Goal: Use online tool/utility: Utilize a website feature to perform a specific function

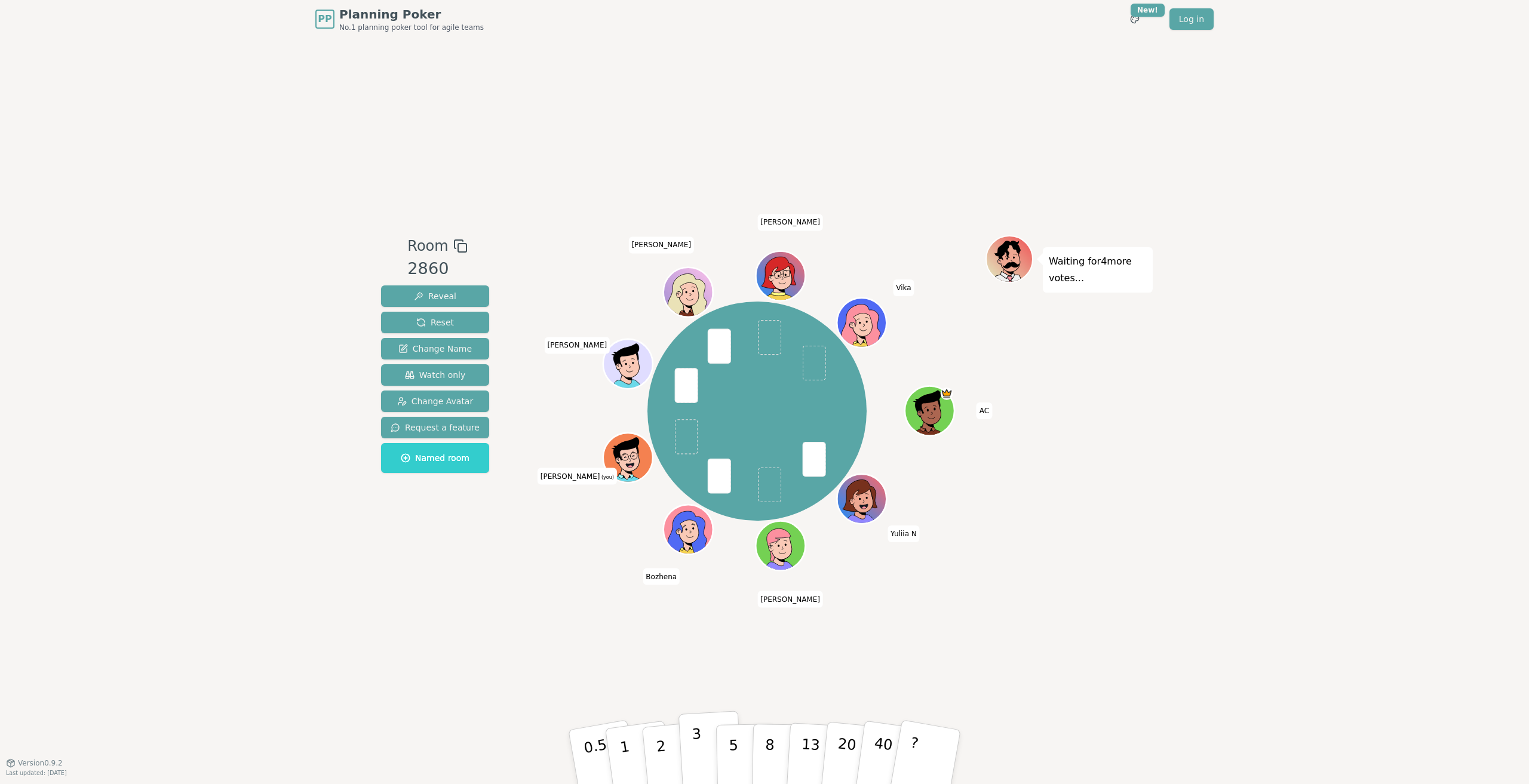
click at [700, 758] on p "3" at bounding box center [698, 758] width 13 height 65
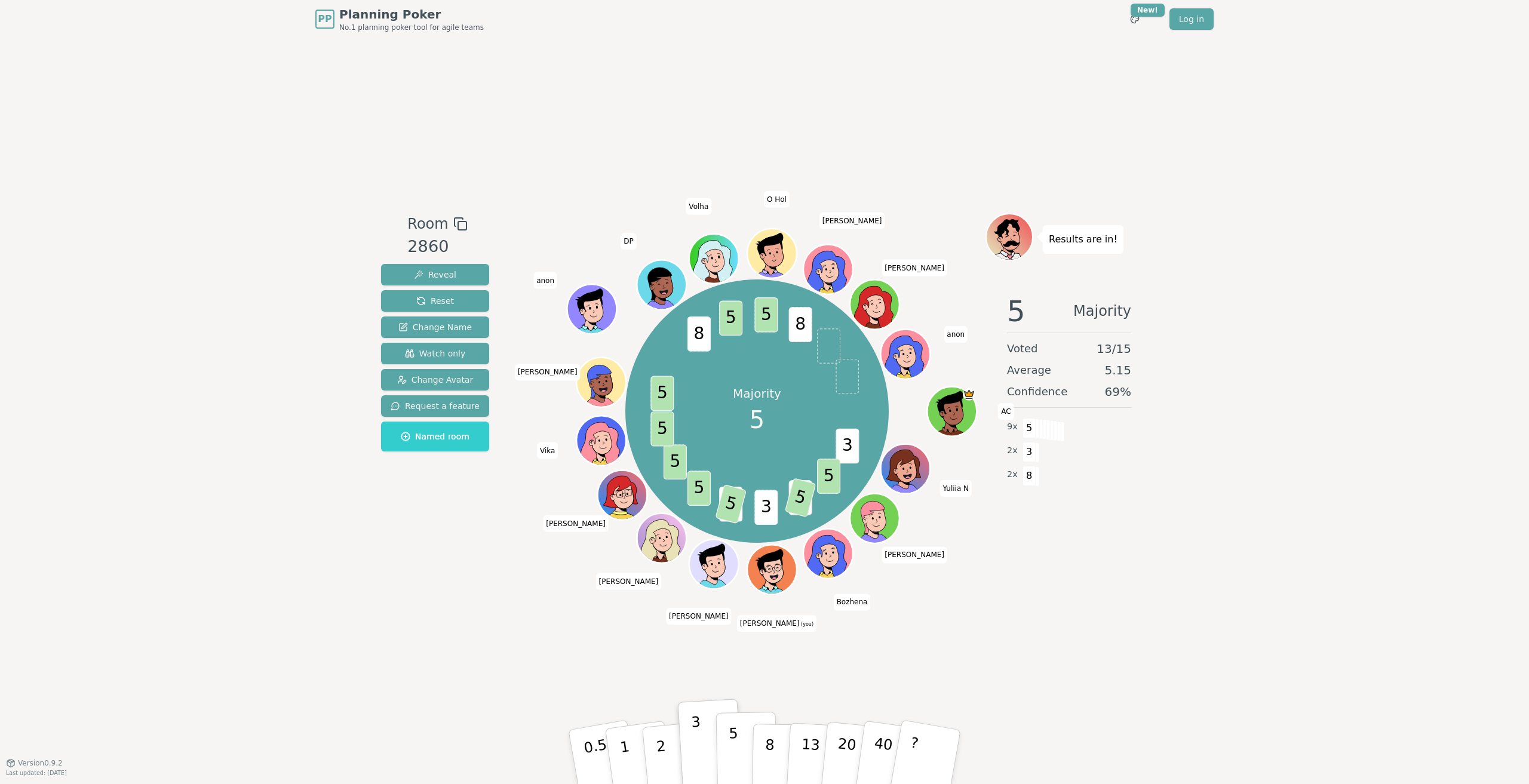
click at [740, 739] on button "5" at bounding box center [747, 757] width 62 height 91
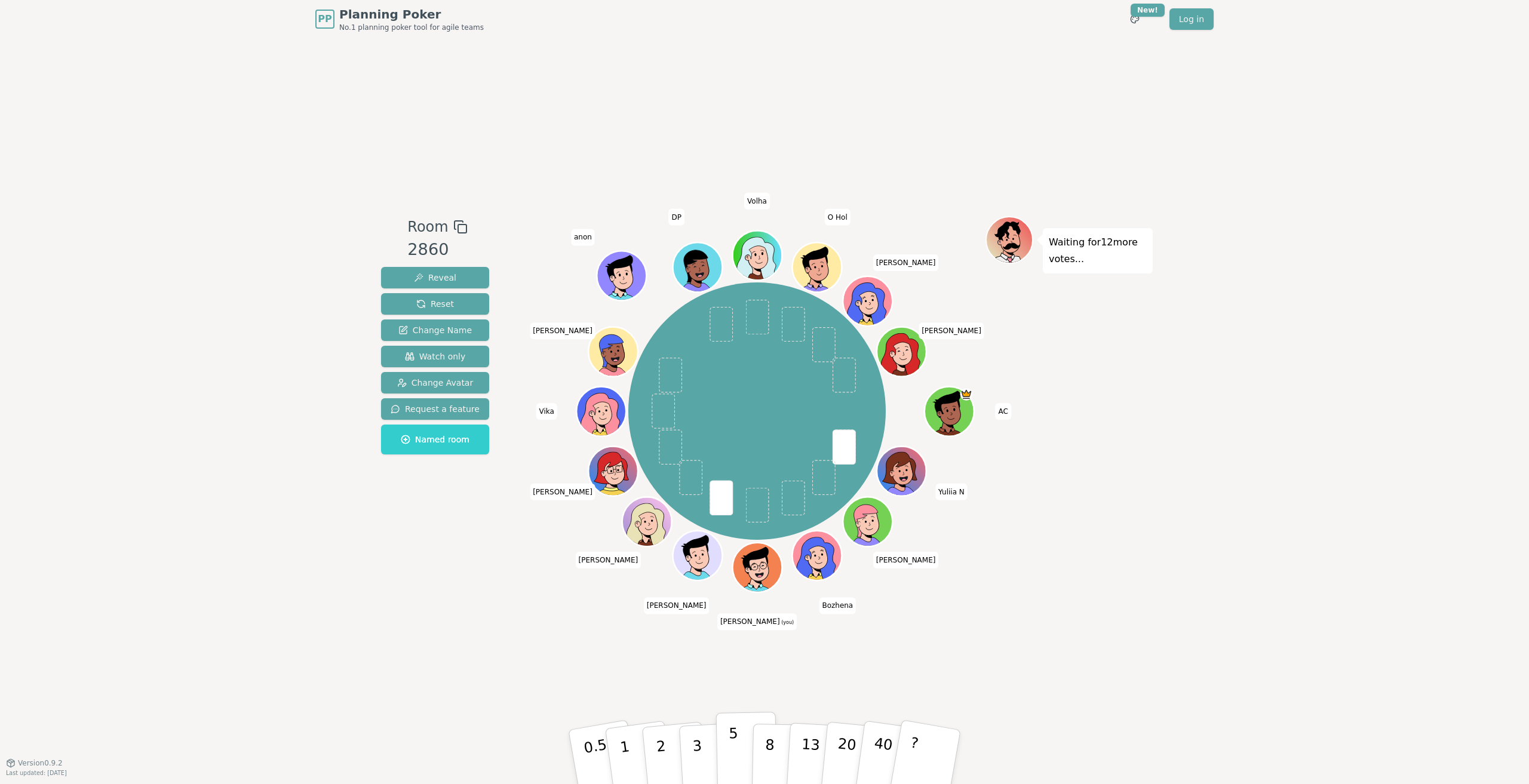
click at [729, 744] on p "5" at bounding box center [734, 757] width 10 height 64
click at [765, 748] on p "8" at bounding box center [770, 756] width 10 height 64
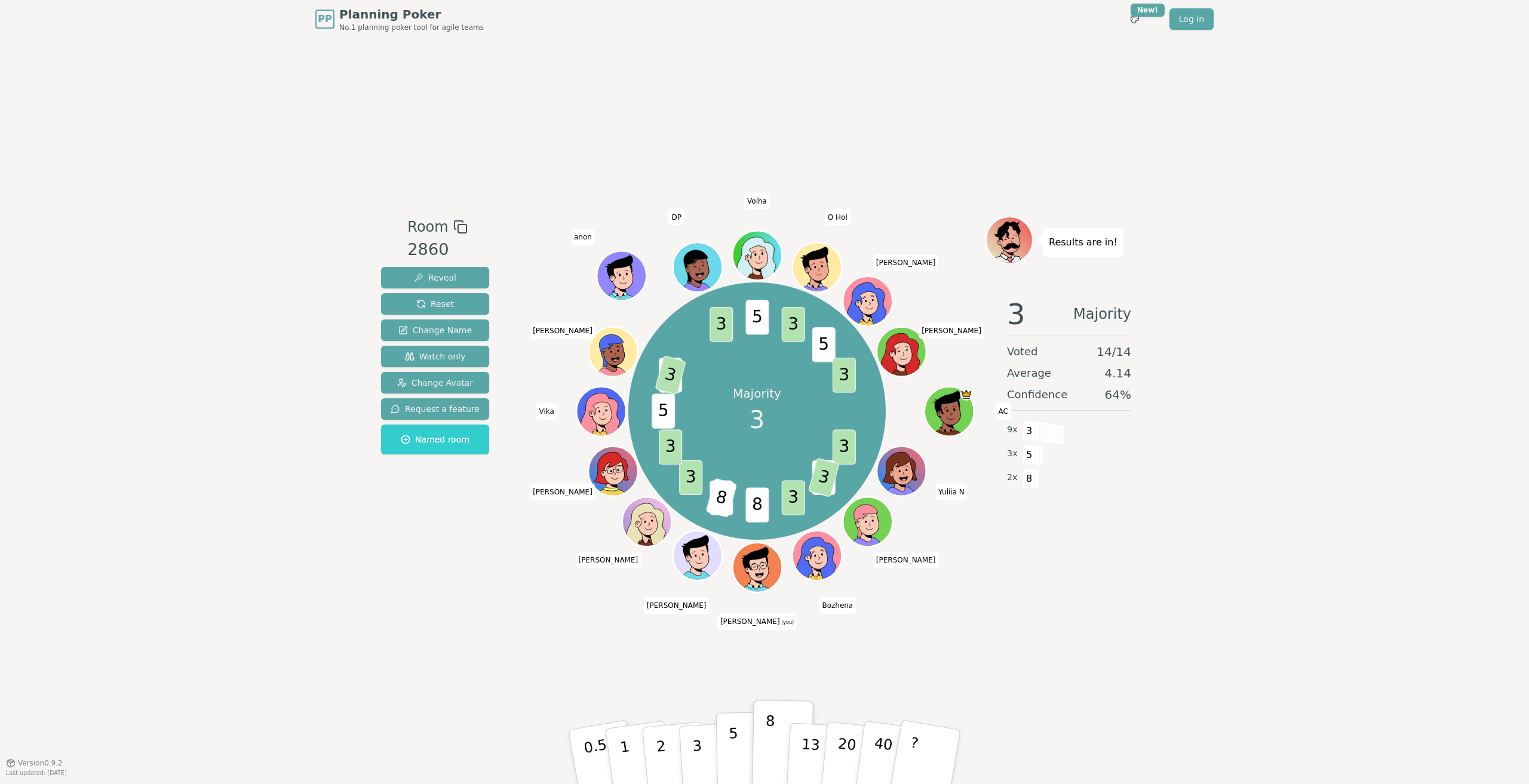
click at [731, 760] on p "5" at bounding box center [734, 757] width 10 height 64
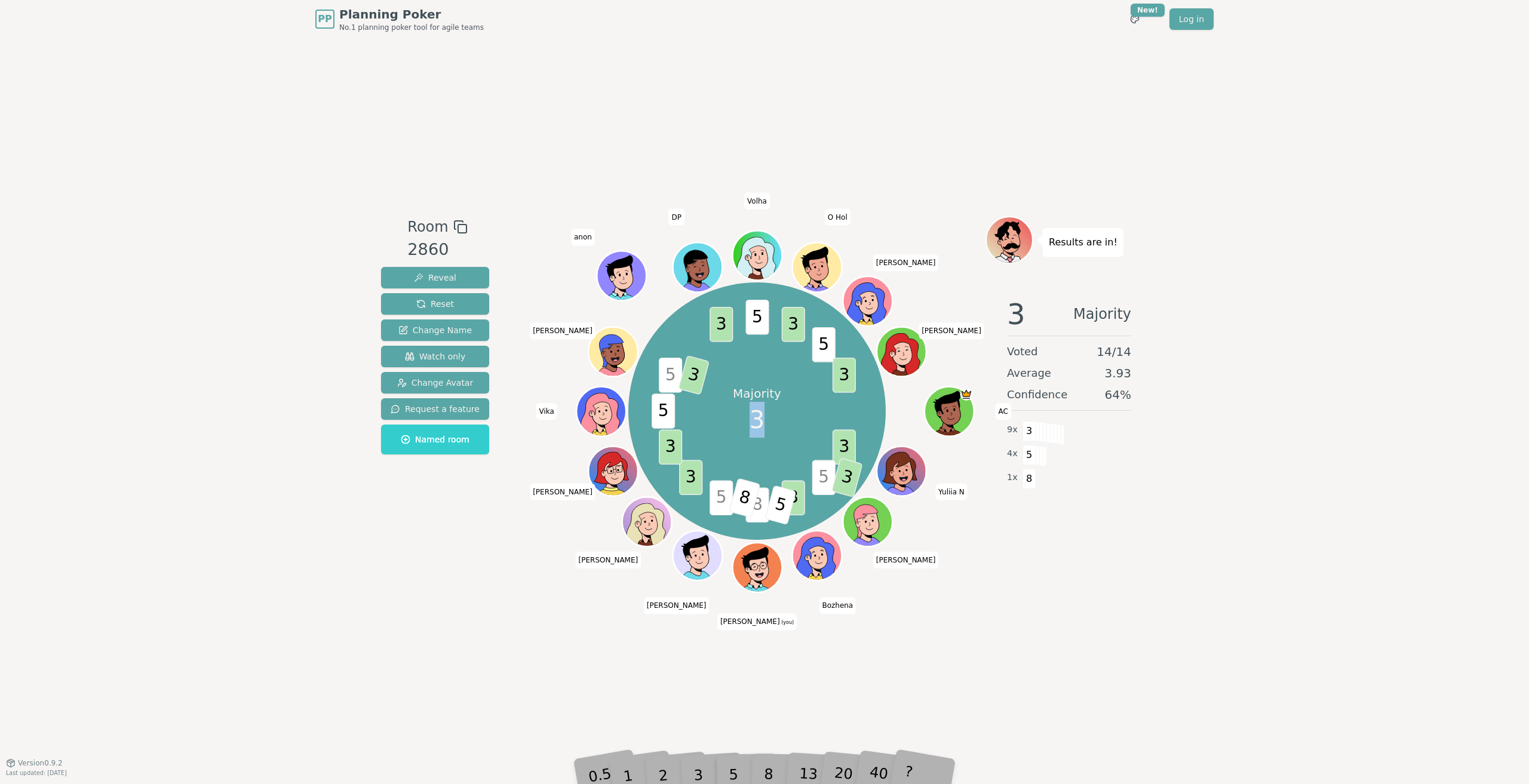
drag, startPoint x: 753, startPoint y: 416, endPoint x: 761, endPoint y: 421, distance: 9.4
click at [761, 421] on span "3" at bounding box center [756, 419] width 15 height 36
click at [768, 424] on div "Majority 3" at bounding box center [757, 411] width 90 height 90
click at [766, 420] on div "Majority 3" at bounding box center [757, 411] width 90 height 90
drag, startPoint x: 752, startPoint y: 414, endPoint x: 763, endPoint y: 417, distance: 11.4
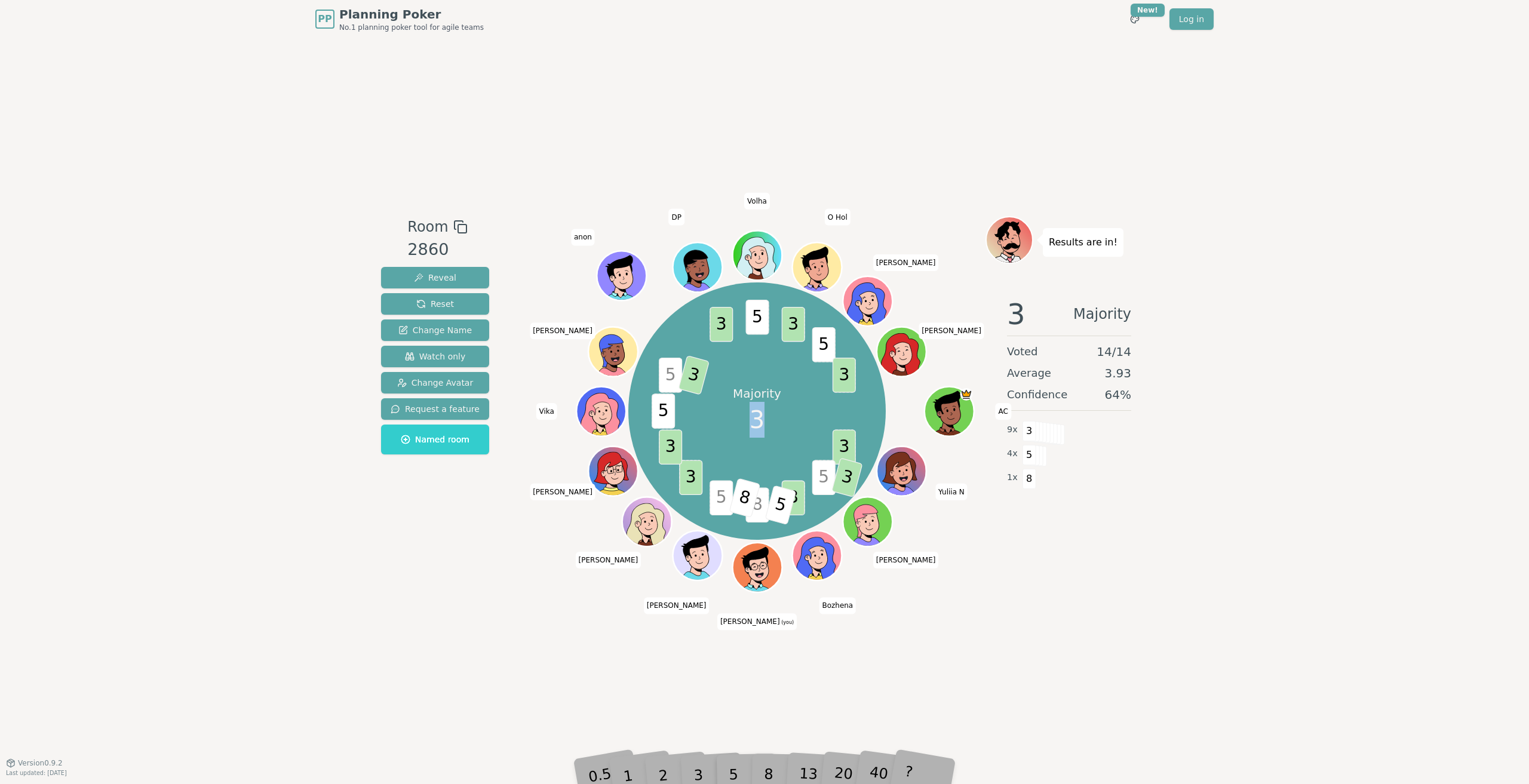
click at [763, 417] on span "3" at bounding box center [756, 419] width 15 height 36
drag, startPoint x: 738, startPoint y: 391, endPoint x: 786, endPoint y: 391, distance: 48.0
click at [786, 391] on div "Majority 3" at bounding box center [757, 411] width 90 height 90
click at [798, 415] on div "Majority 3" at bounding box center [757, 411] width 90 height 90
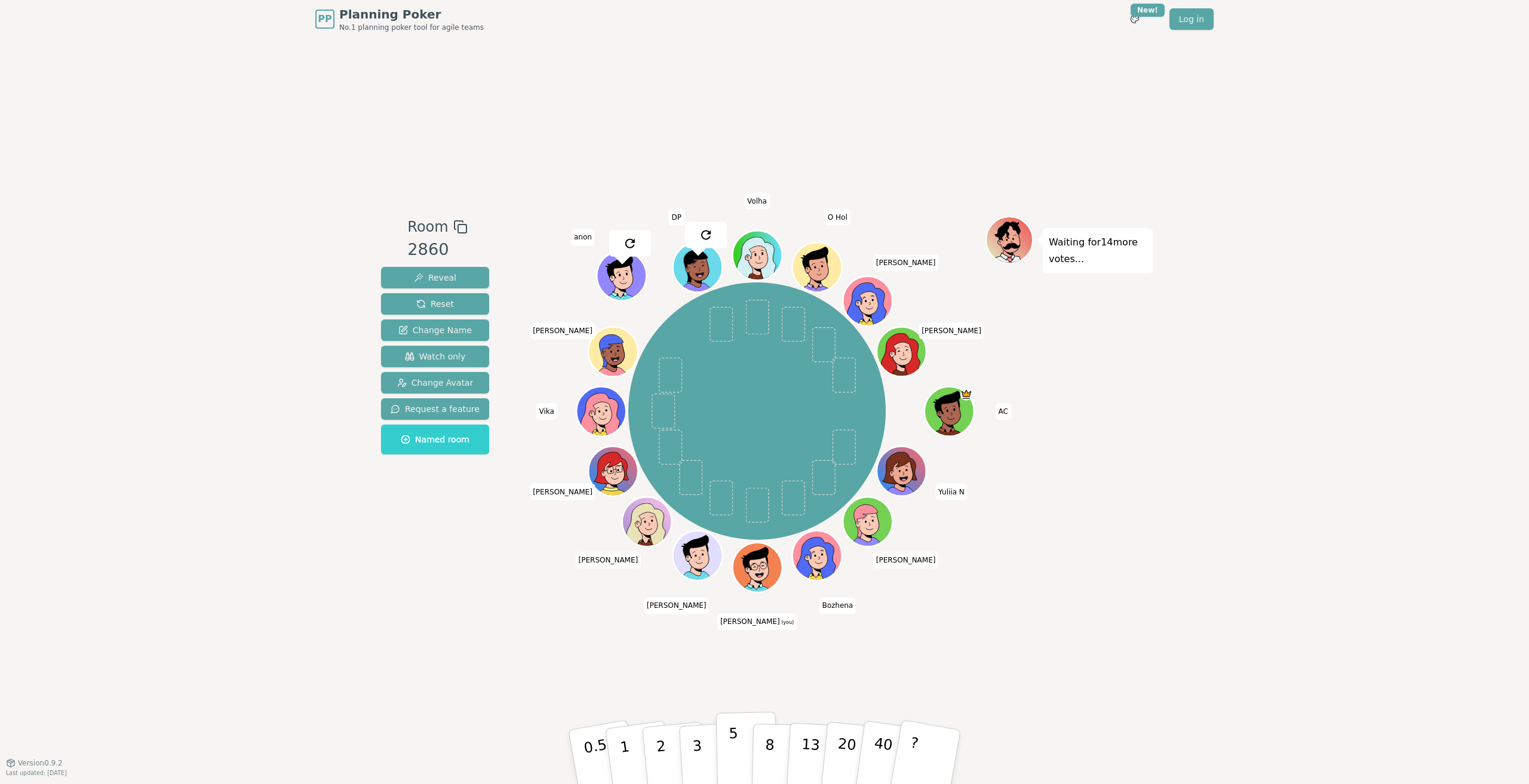
click at [742, 759] on button "5" at bounding box center [747, 757] width 62 height 91
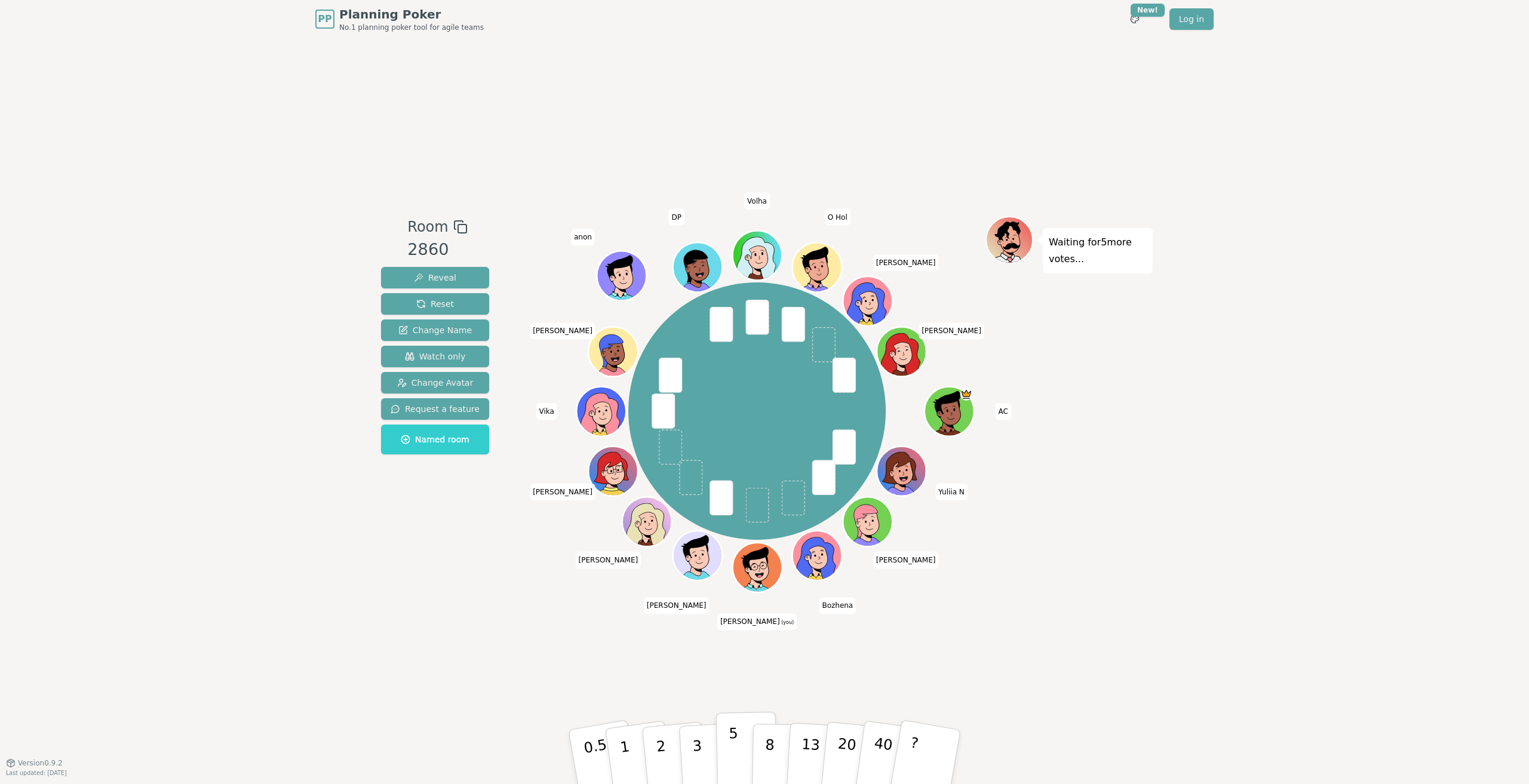
click at [733, 743] on p "5" at bounding box center [734, 757] width 10 height 64
click at [704, 744] on button "3" at bounding box center [711, 757] width 65 height 93
click at [696, 750] on p "3" at bounding box center [698, 758] width 13 height 65
